Goal: Task Accomplishment & Management: Complete application form

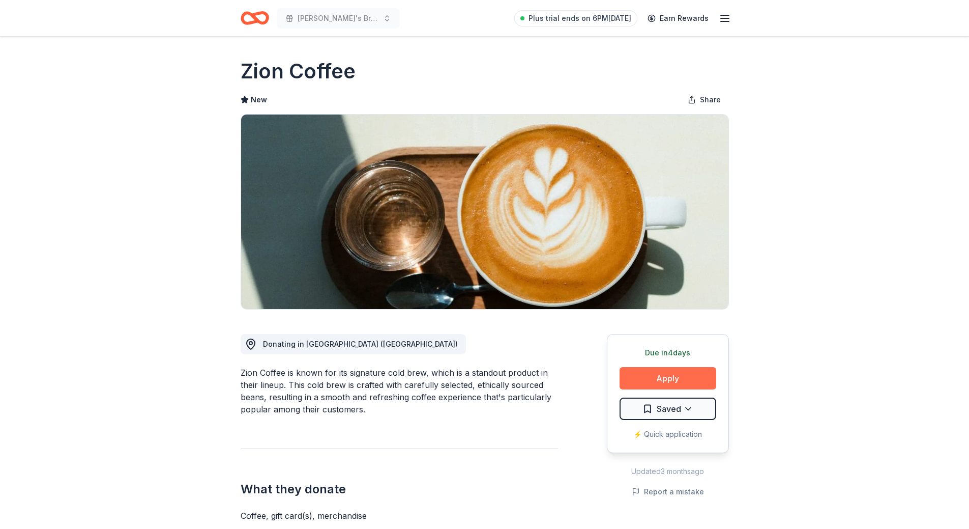
click at [665, 378] on button "Apply" at bounding box center [668, 378] width 97 height 22
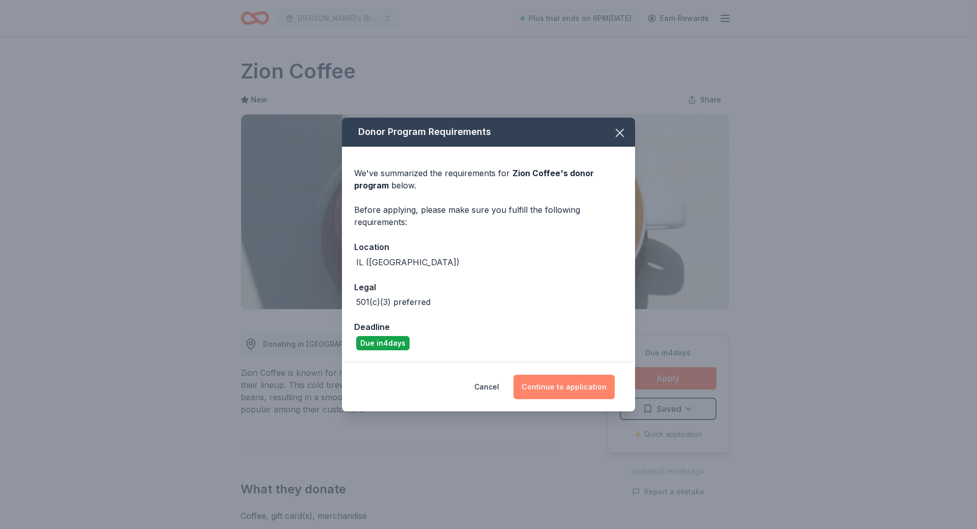
click at [553, 384] on button "Continue to application" at bounding box center [563, 386] width 101 height 24
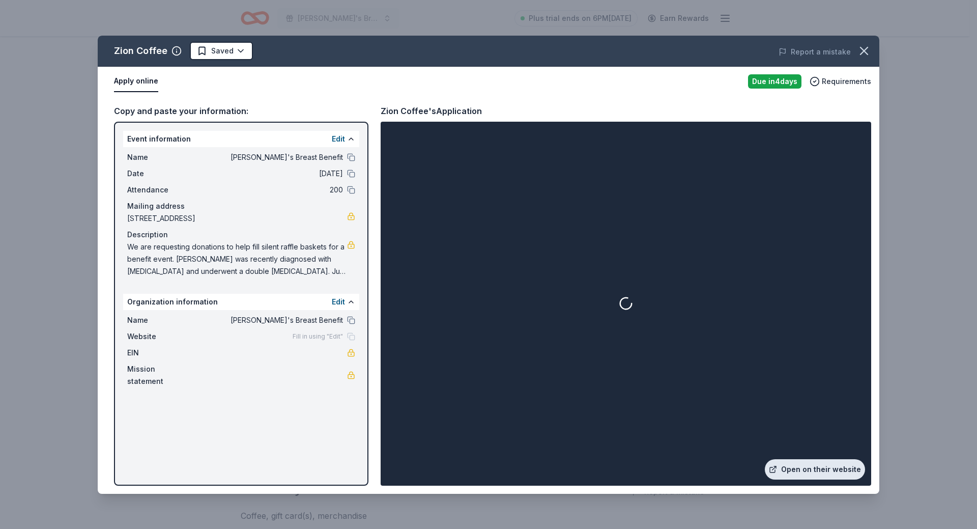
click at [815, 466] on link "Open on their website" at bounding box center [815, 469] width 100 height 20
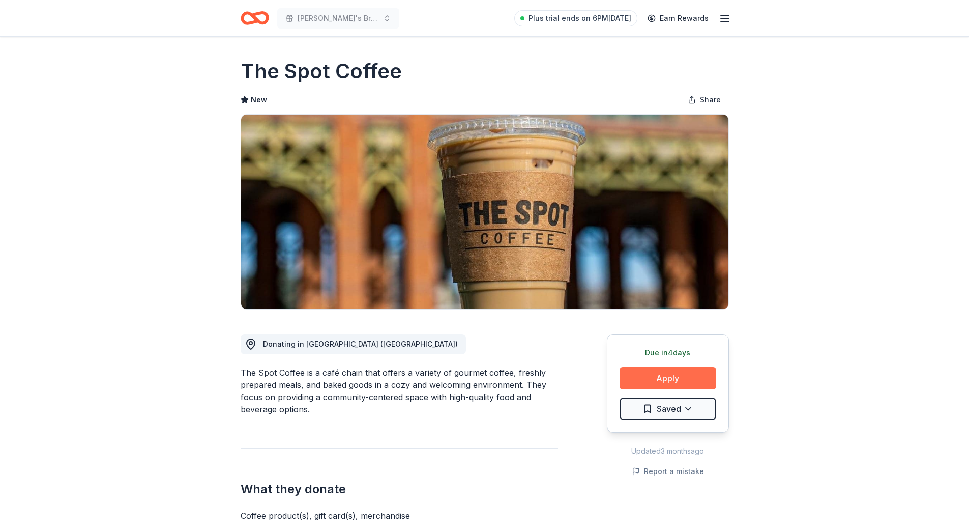
click at [671, 380] on button "Apply" at bounding box center [668, 378] width 97 height 22
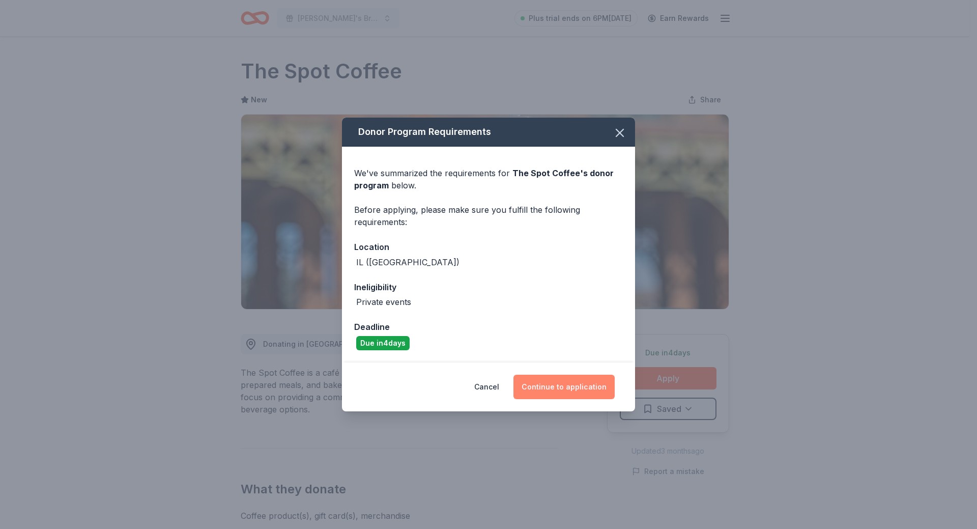
click at [559, 385] on button "Continue to application" at bounding box center [563, 386] width 101 height 24
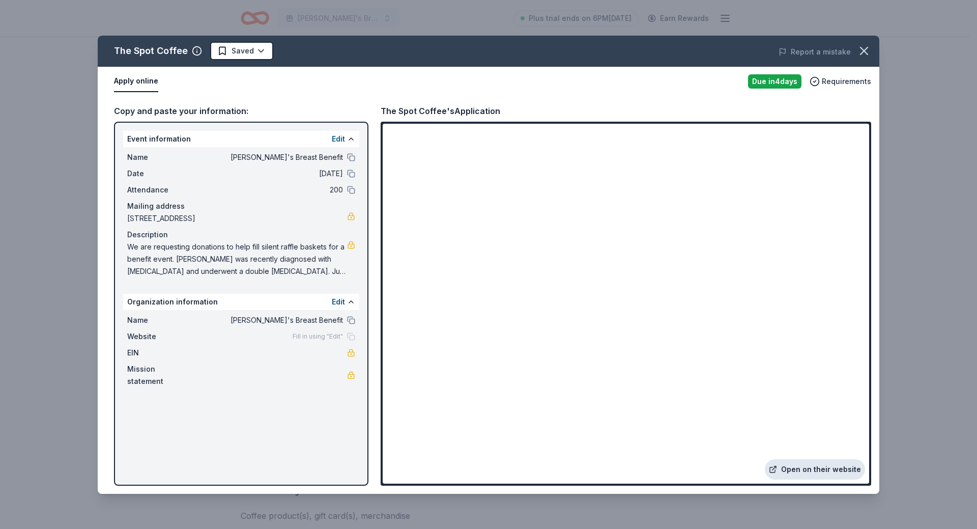
click at [822, 469] on link "Open on their website" at bounding box center [815, 469] width 100 height 20
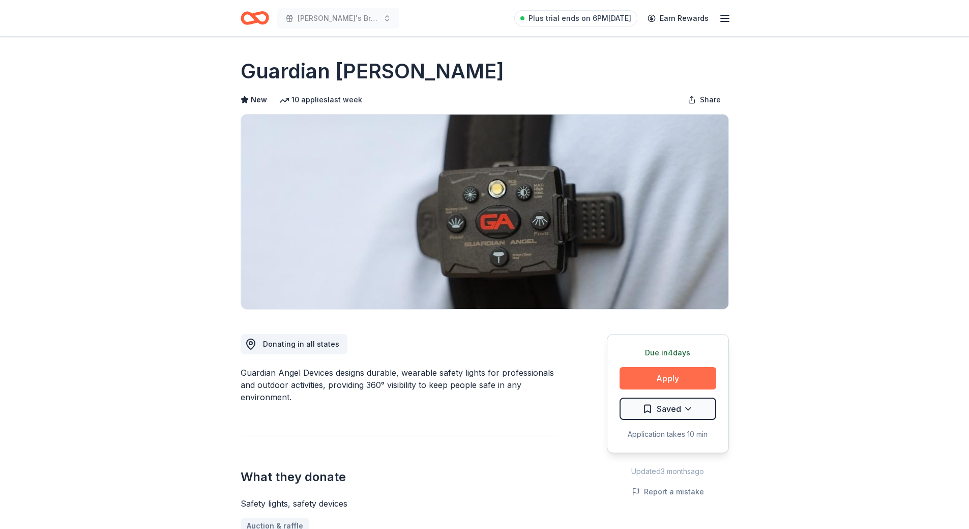
click at [664, 378] on button "Apply" at bounding box center [668, 378] width 97 height 22
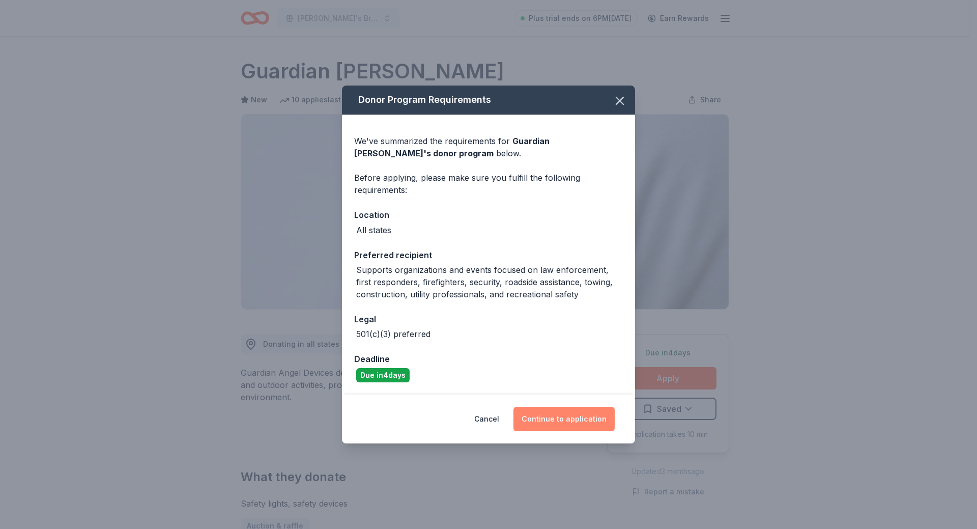
click at [574, 422] on button "Continue to application" at bounding box center [563, 418] width 101 height 24
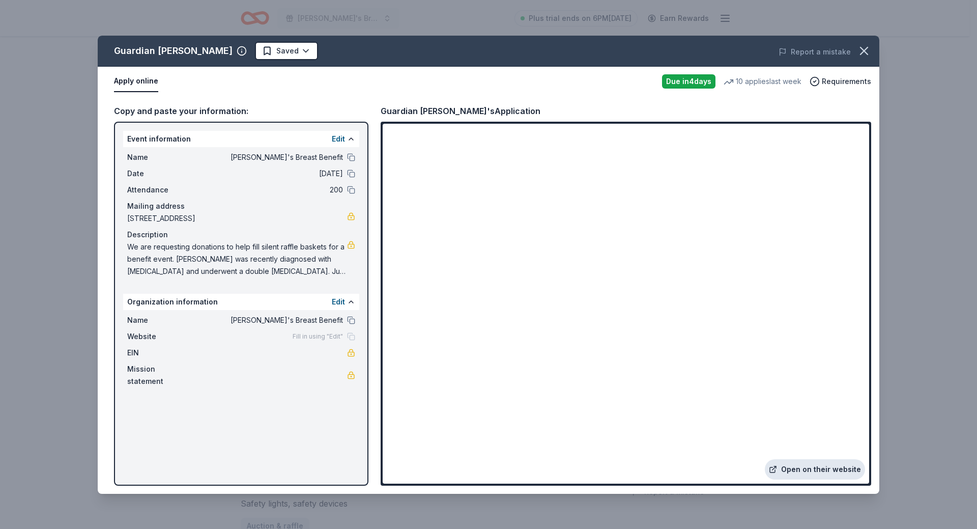
click at [831, 468] on link "Open on their website" at bounding box center [815, 469] width 100 height 20
